Goal: Use online tool/utility: Utilize a website feature to perform a specific function

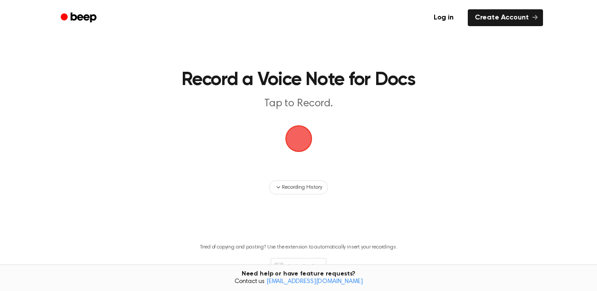
click at [298, 151] on span "button" at bounding box center [298, 138] width 29 height 29
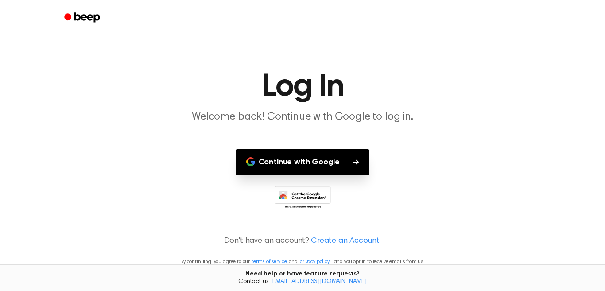
click at [298, 166] on button "Continue with Google" at bounding box center [303, 162] width 134 height 26
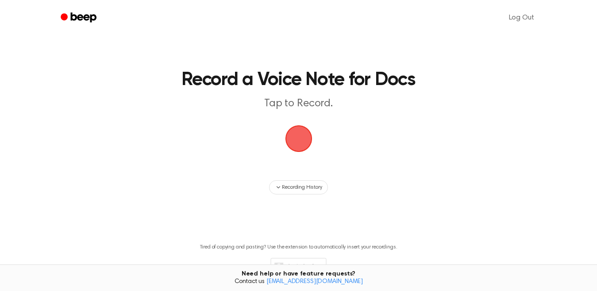
click at [303, 139] on span "button" at bounding box center [298, 138] width 29 height 29
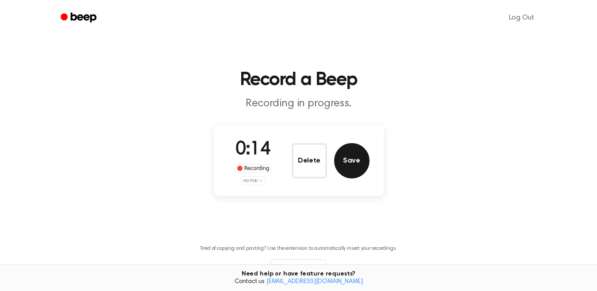
click at [357, 166] on button "Save" at bounding box center [351, 160] width 35 height 35
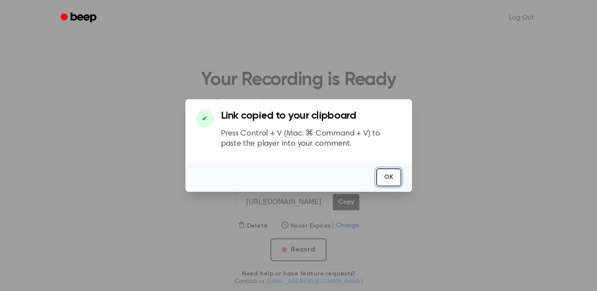
click at [385, 176] on button "OK" at bounding box center [388, 177] width 25 height 18
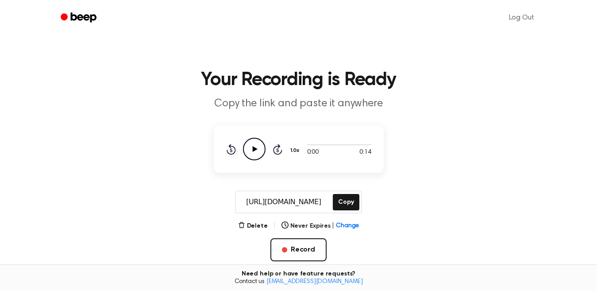
click at [259, 149] on icon "Play Audio" at bounding box center [254, 149] width 23 height 23
click at [300, 247] on button "Record" at bounding box center [299, 249] width 56 height 23
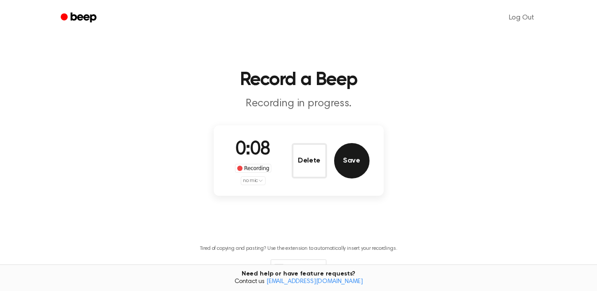
click at [344, 167] on button "Save" at bounding box center [351, 160] width 35 height 35
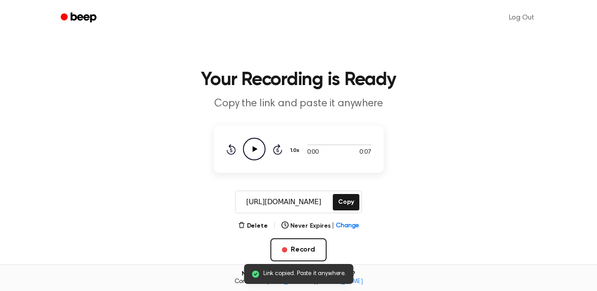
click at [255, 150] on icon at bounding box center [254, 149] width 5 height 6
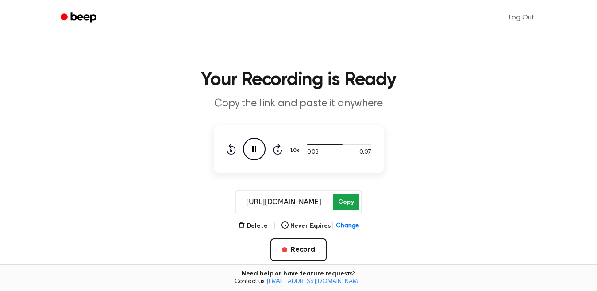
click at [349, 202] on button "Copy" at bounding box center [346, 202] width 26 height 16
click at [344, 225] on span "Change" at bounding box center [347, 225] width 23 height 9
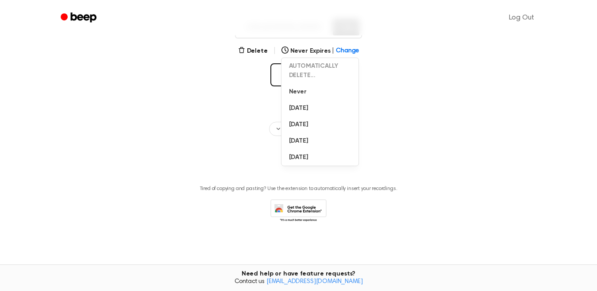
scroll to position [42, 0]
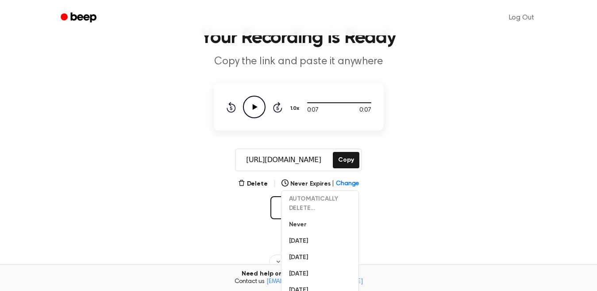
click at [405, 202] on main "Your Recording is Ready Copy the link and paste it anywhere 0:07 0:07 1.0x Rewi…" at bounding box center [298, 169] width 597 height 423
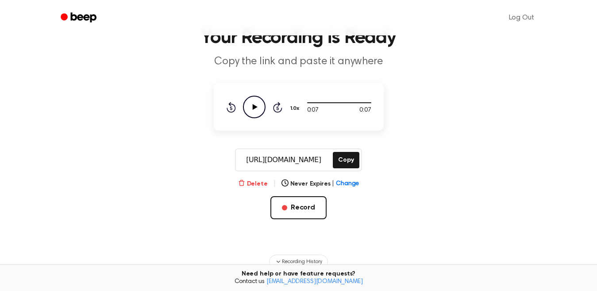
click at [257, 182] on button "Delete" at bounding box center [253, 183] width 30 height 9
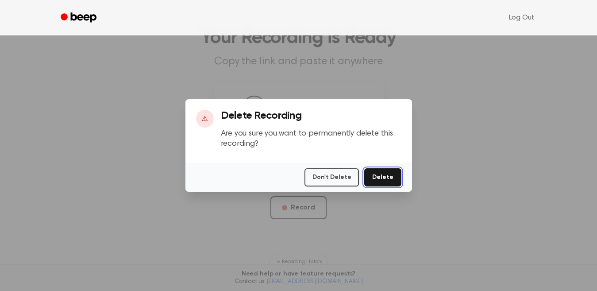
click at [396, 174] on button "Delete" at bounding box center [382, 177] width 37 height 18
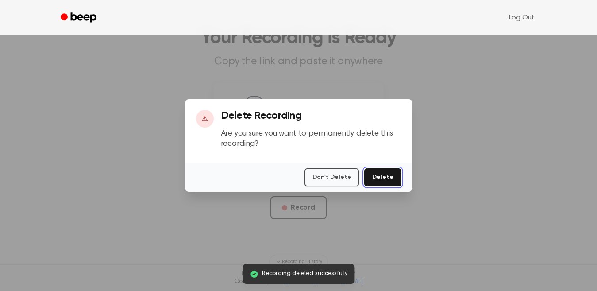
click at [382, 178] on button "Delete" at bounding box center [382, 177] width 37 height 18
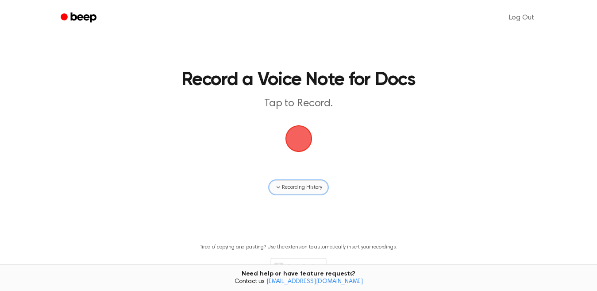
click at [276, 187] on icon "button" at bounding box center [278, 187] width 7 height 7
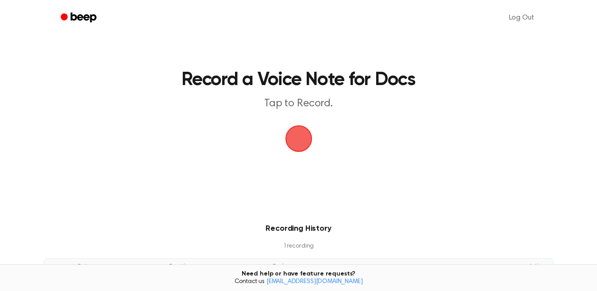
click at [301, 247] on p "1 recording" at bounding box center [299, 246] width 482 height 9
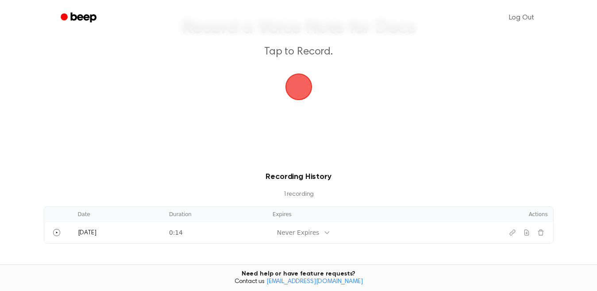
scroll to position [133, 0]
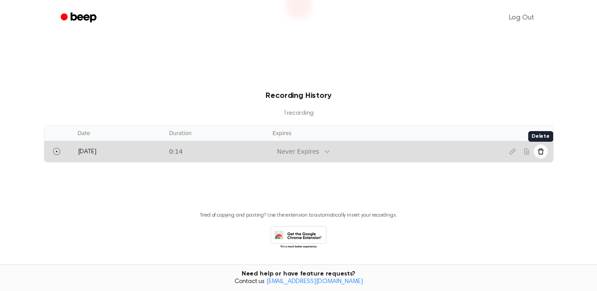
click at [539, 153] on icon "Delete recording" at bounding box center [541, 151] width 6 height 6
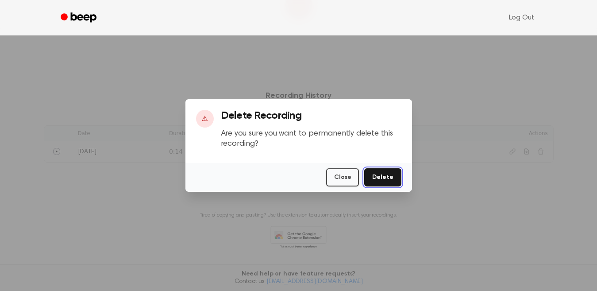
click at [387, 177] on button "Delete" at bounding box center [382, 177] width 37 height 18
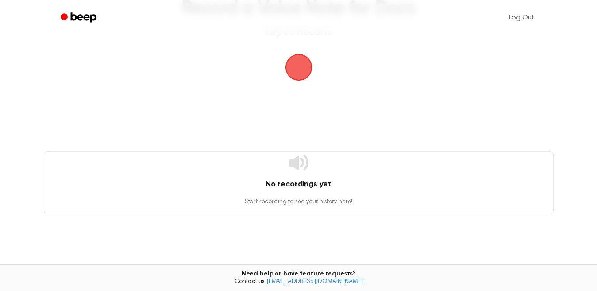
scroll to position [0, 0]
